Goal: Navigation & Orientation: Find specific page/section

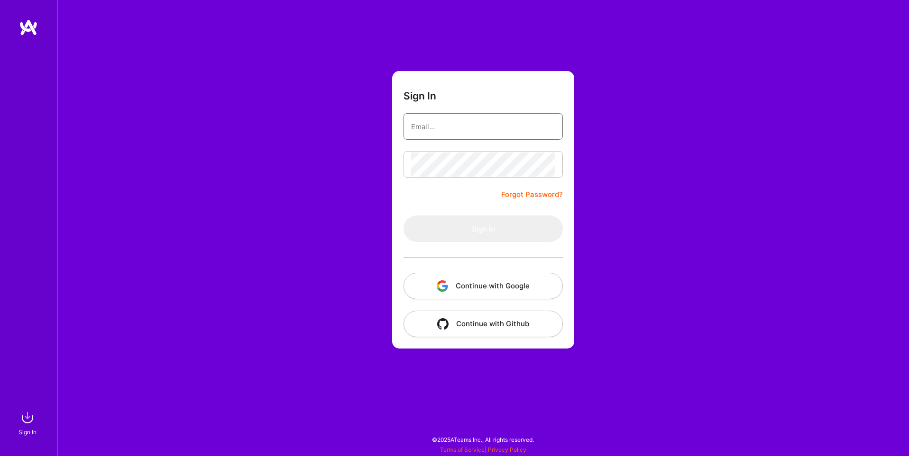
type input "sarahjanemills@gmail.com"
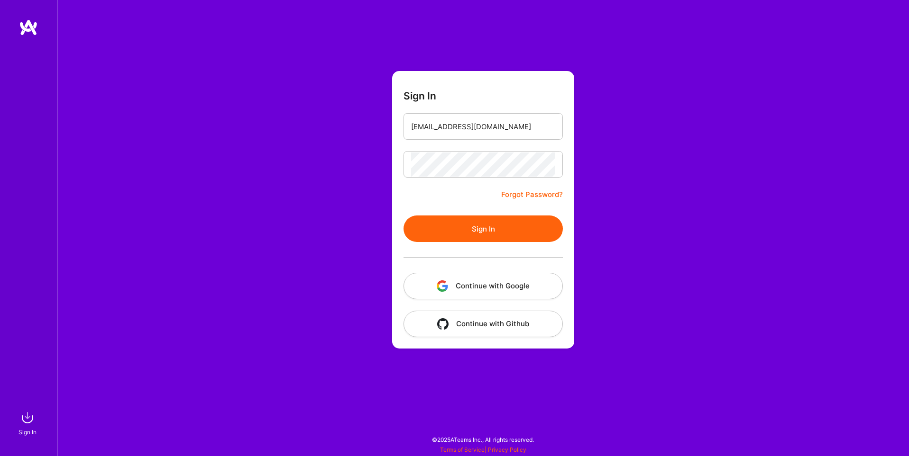
click at [498, 284] on button "Continue with Google" at bounding box center [482, 286] width 159 height 27
